Goal: Information Seeking & Learning: Learn about a topic

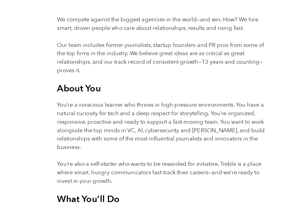
scroll to position [264, 0]
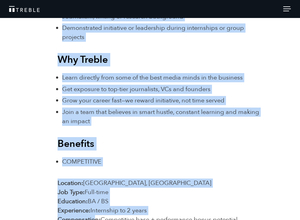
scroll to position [849, 0]
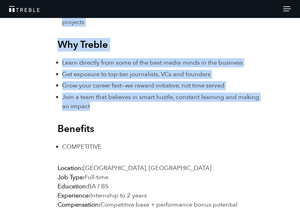
drag, startPoint x: 56, startPoint y: 75, endPoint x: 137, endPoint y: 109, distance: 88.3
copy div "About You You’re a voracious learner who thrives in high-pressure environments.…"
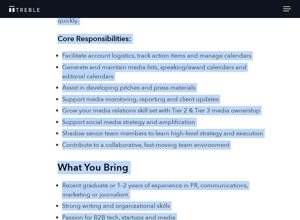
scroll to position [525, 0]
click at [183, 134] on span "Shadow senior team members to learn high-level strategy and execution" at bounding box center [162, 133] width 201 height 8
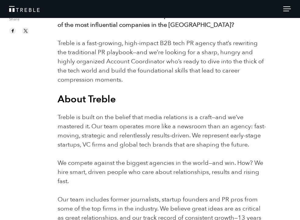
scroll to position [0, 0]
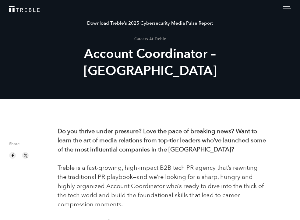
click at [119, 21] on link "Download Treble’s 2025 Cybersecurity Media Pulse Report" at bounding box center [150, 23] width 300 height 10
click at [23, 9] on img "Treble logo" at bounding box center [24, 9] width 30 height 6
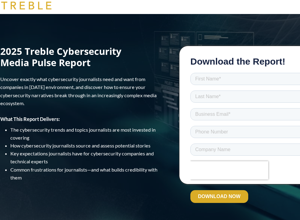
scroll to position [5, 0]
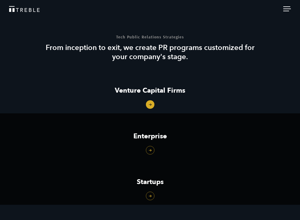
scroll to position [459, 0]
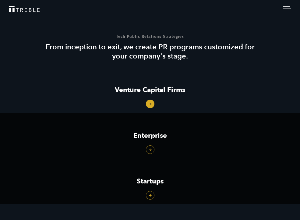
click at [152, 113] on link "Venture Capital Firms" at bounding box center [150, 90] width 300 height 46
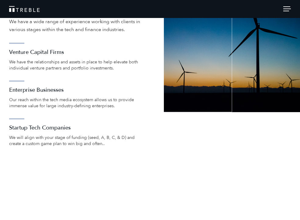
scroll to position [832, 0]
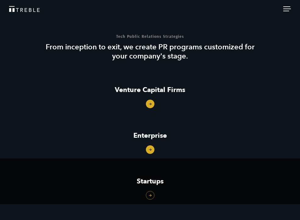
click at [149, 158] on link "Enterprise" at bounding box center [150, 136] width 300 height 46
